Goal: Transaction & Acquisition: Purchase product/service

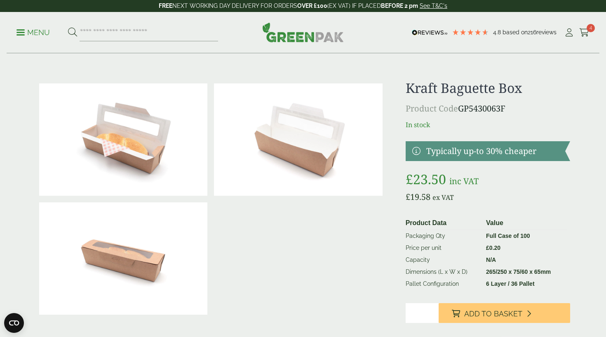
scroll to position [0, 0]
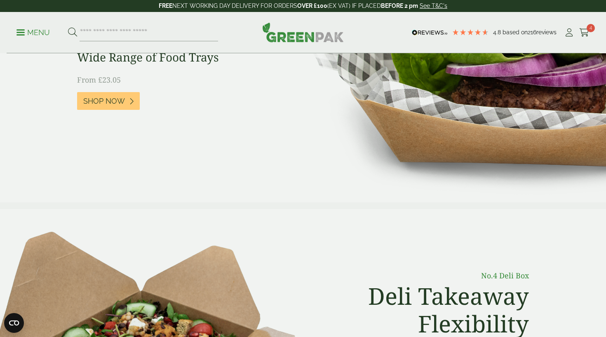
scroll to position [151, 0]
click at [21, 32] on span at bounding box center [20, 32] width 8 height 1
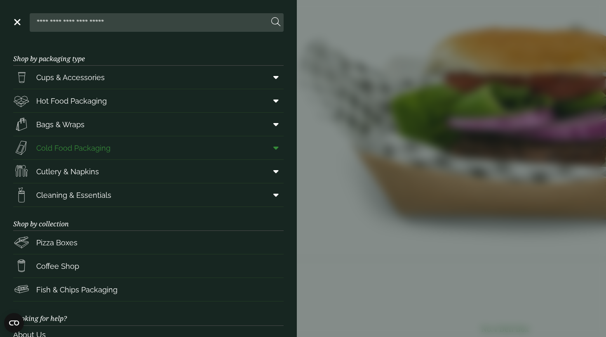
click at [274, 148] on icon at bounding box center [275, 148] width 5 height 8
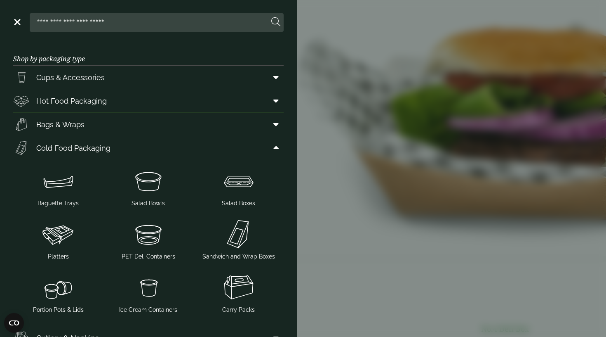
scroll to position [0, 0]
click at [351, 185] on aside "Close Shop by packaging type Cups & Accessories Hot Drink Paper Cups Smoothie C…" at bounding box center [303, 168] width 606 height 337
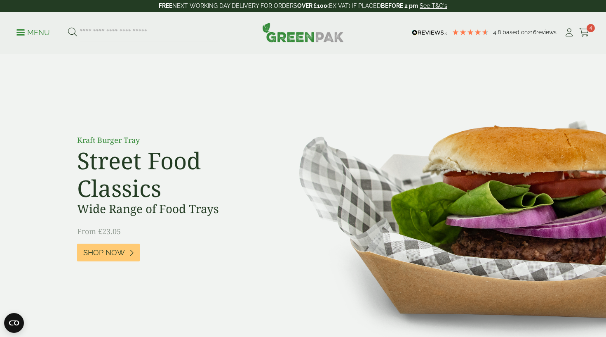
click at [21, 29] on link "Menu" at bounding box center [32, 32] width 33 height 8
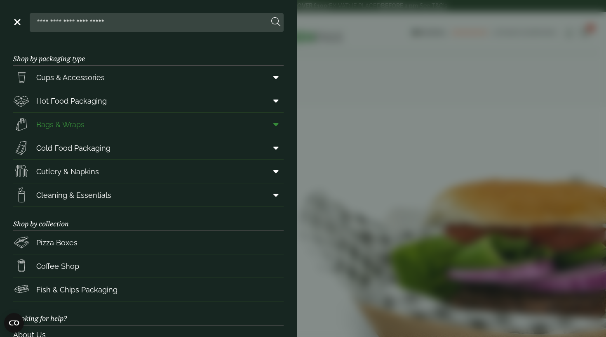
click at [278, 125] on icon at bounding box center [275, 124] width 5 height 8
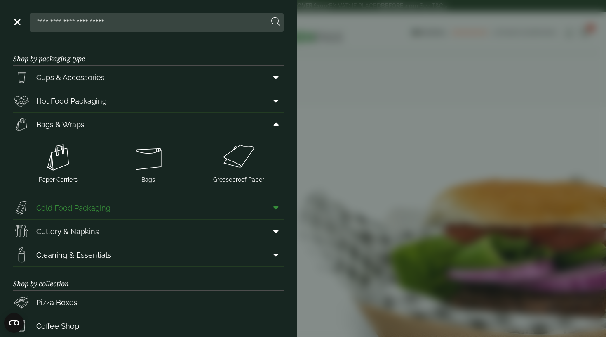
click at [277, 208] on icon at bounding box center [275, 207] width 5 height 8
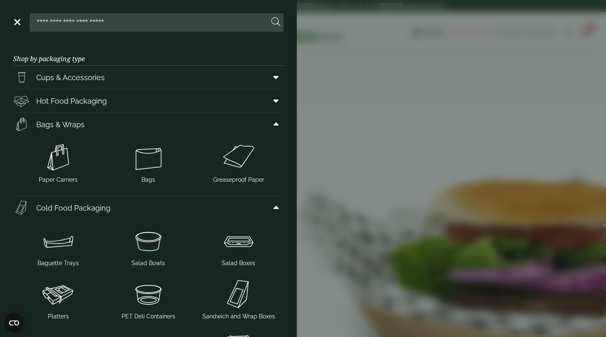
click at [192, 31] on form at bounding box center [157, 22] width 254 height 19
click at [183, 23] on input "search" at bounding box center [151, 22] width 236 height 17
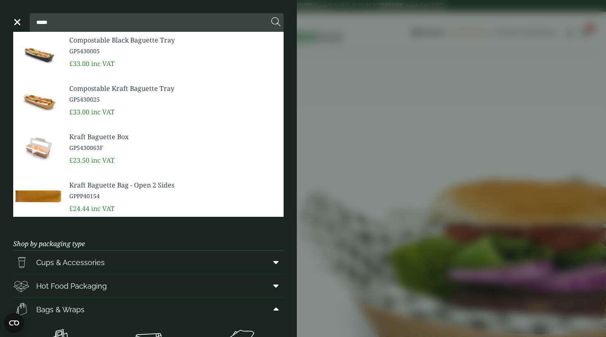
type input "*****"
click at [87, 188] on span "Kraft Baguette Bag - Open 2 Sides" at bounding box center [173, 185] width 208 height 10
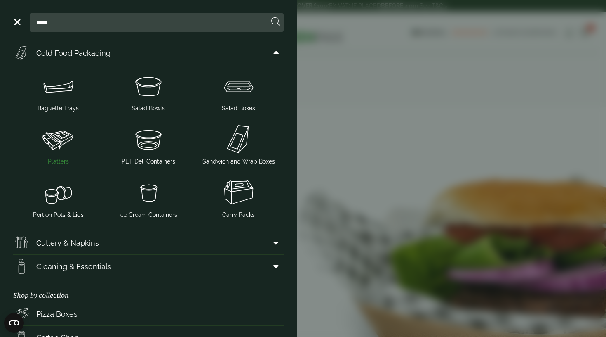
scroll to position [160, 0]
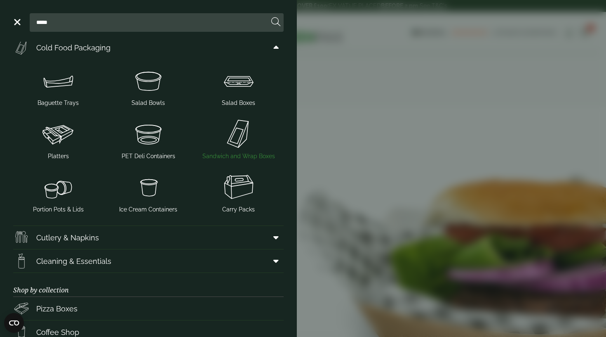
click at [237, 136] on img at bounding box center [239, 133] width 84 height 33
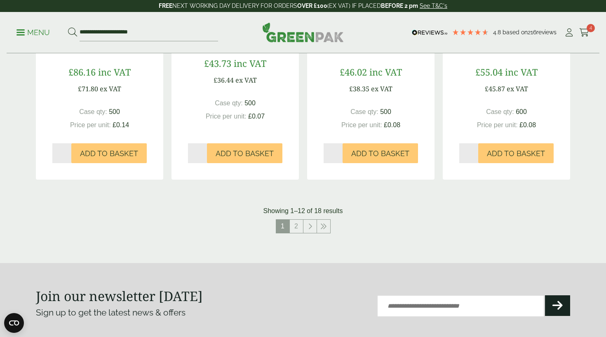
scroll to position [839, 0]
click at [295, 222] on link "2" at bounding box center [296, 225] width 13 height 13
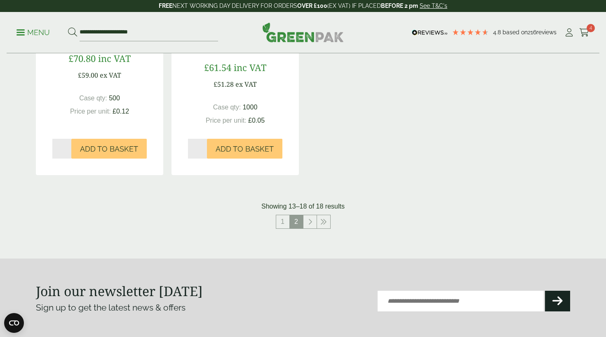
scroll to position [587, 0]
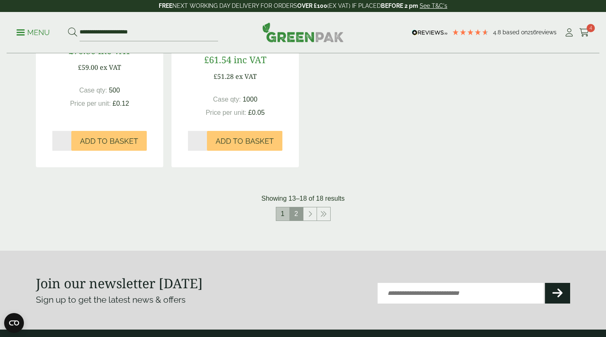
click at [280, 212] on link "1" at bounding box center [282, 213] width 13 height 13
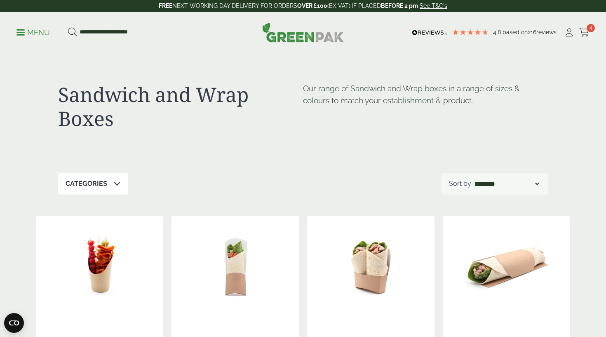
click at [25, 28] on p "Menu" at bounding box center [32, 33] width 33 height 10
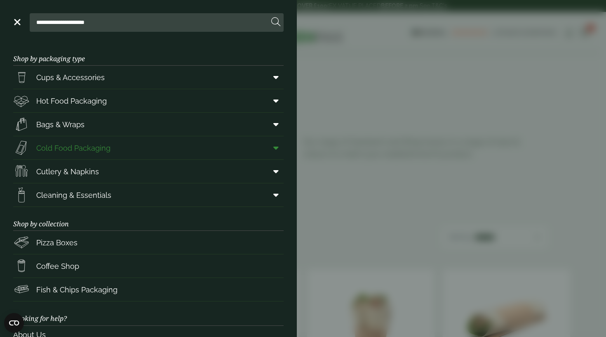
click at [99, 150] on span "Cold Food Packaging" at bounding box center [73, 147] width 74 height 11
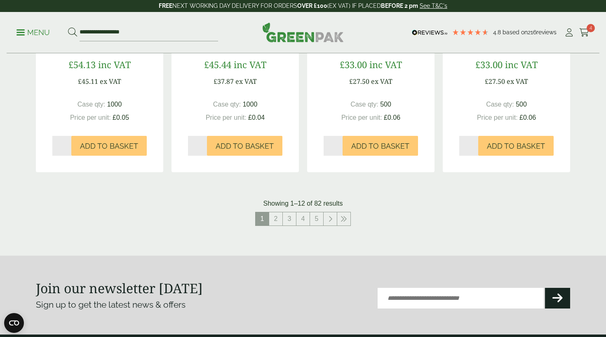
scroll to position [874, 0]
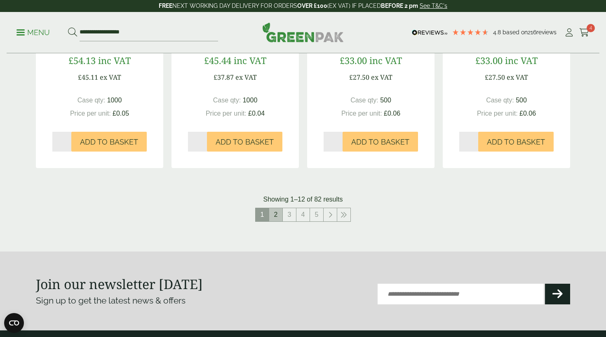
click at [274, 212] on link "2" at bounding box center [275, 214] width 13 height 13
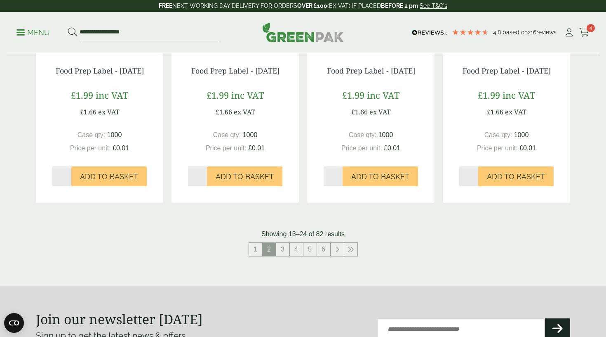
scroll to position [858, 0]
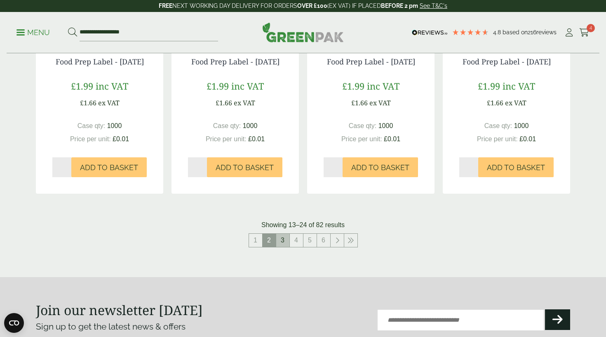
click at [282, 246] on link "3" at bounding box center [282, 239] width 13 height 13
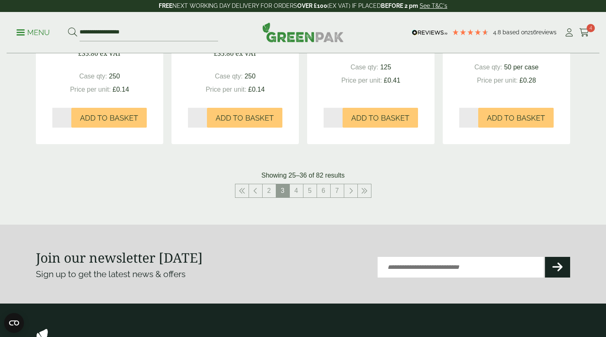
scroll to position [891, 0]
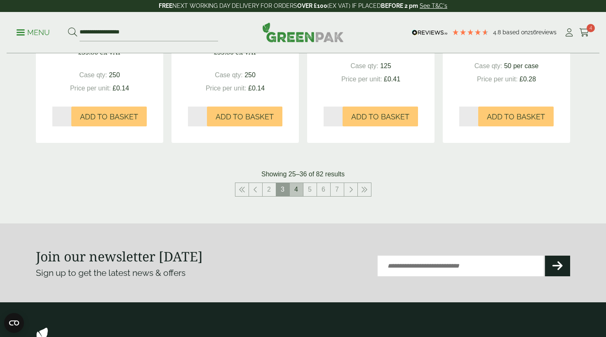
click at [295, 195] on link "4" at bounding box center [296, 189] width 13 height 13
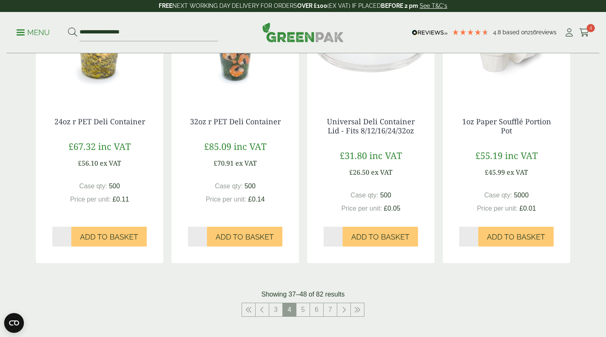
scroll to position [808, 0]
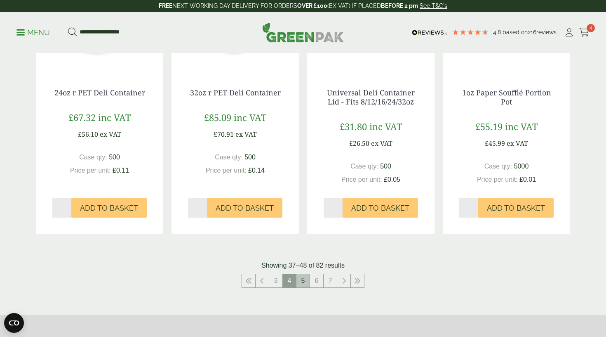
click at [302, 279] on link "5" at bounding box center [303, 280] width 13 height 13
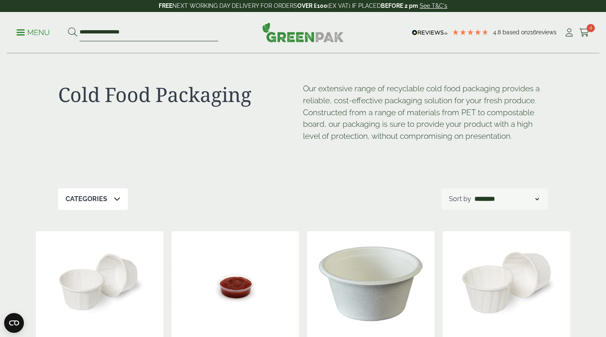
drag, startPoint x: 181, startPoint y: 33, endPoint x: 250, endPoint y: 46, distance: 70.6
click at [185, 35] on input "**********" at bounding box center [149, 32] width 139 height 17
type input "*"
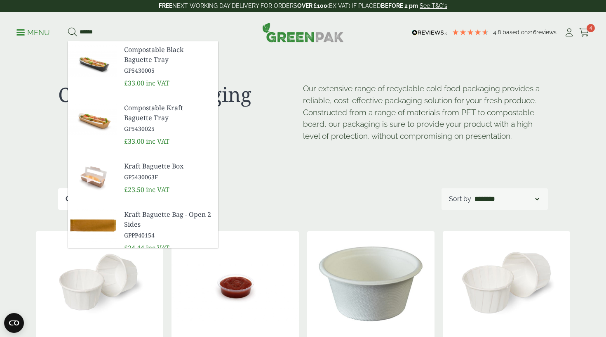
type input "********"
drag, startPoint x: 307, startPoint y: 54, endPoint x: 113, endPoint y: 225, distance: 258.7
click at [113, 225] on img at bounding box center [92, 226] width 49 height 40
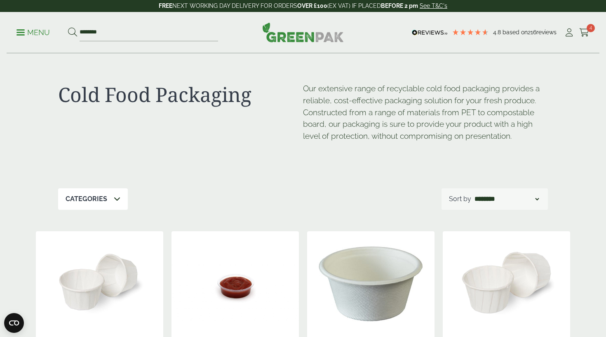
scroll to position [808, 0]
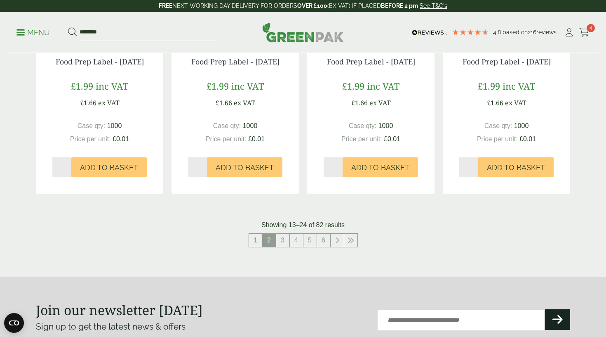
scroll to position [874, 0]
